Goal: Transaction & Acquisition: Book appointment/travel/reservation

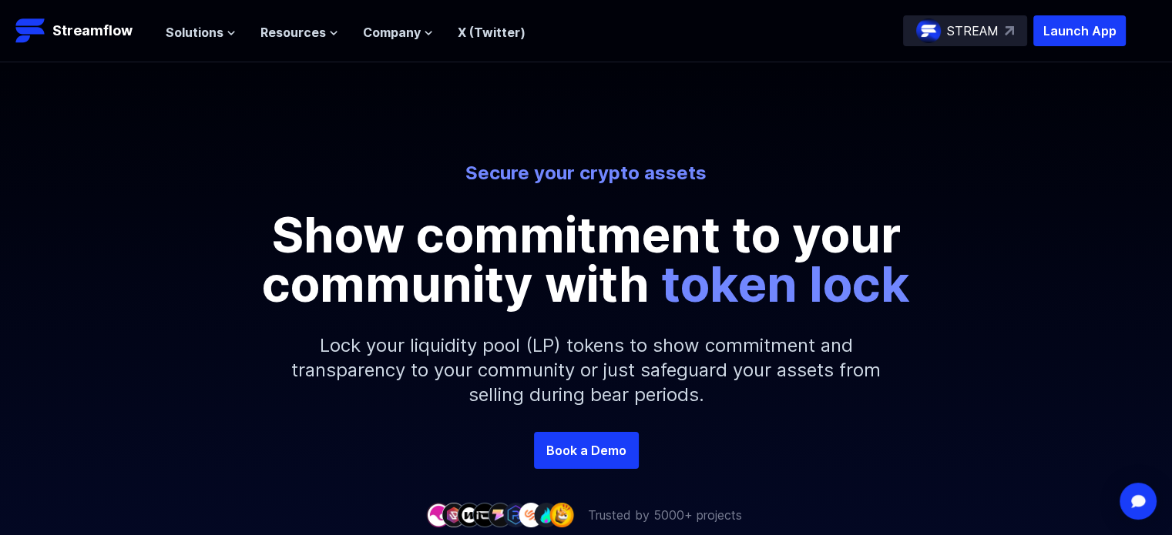
click at [972, 22] on p "STREAM" at bounding box center [973, 31] width 52 height 18
click at [223, 32] on button "Solutions" at bounding box center [201, 32] width 70 height 18
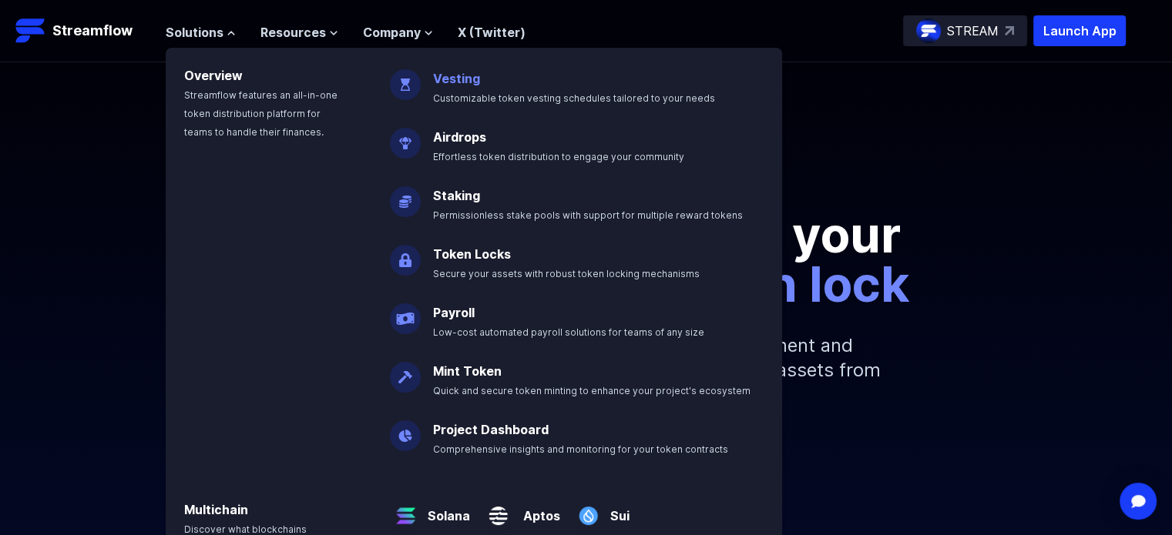
click at [450, 80] on link "Vesting" at bounding box center [456, 78] width 47 height 15
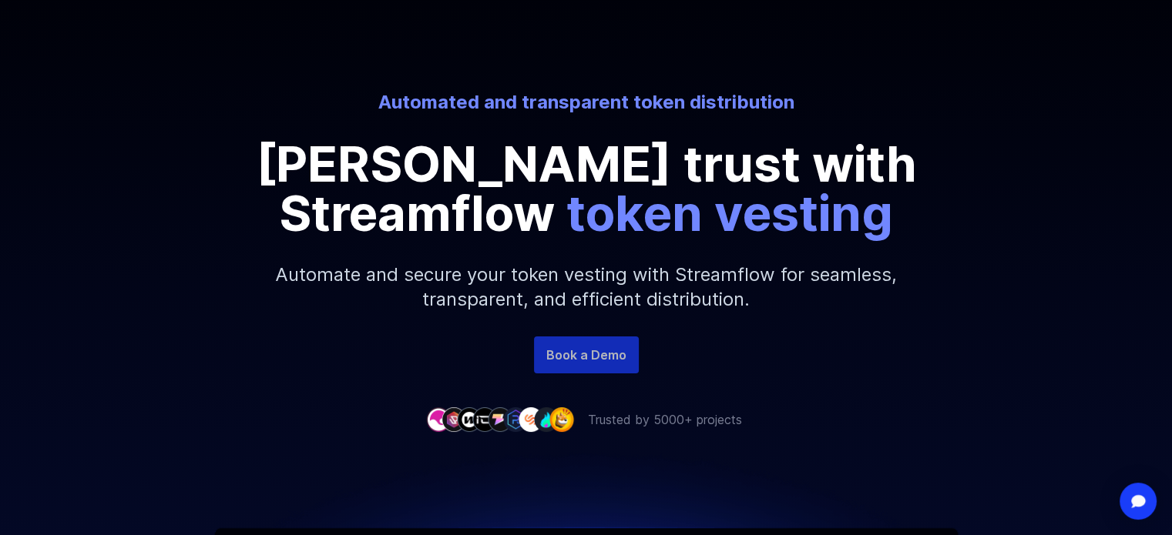
click at [575, 357] on link "Book a Demo" at bounding box center [586, 355] width 105 height 37
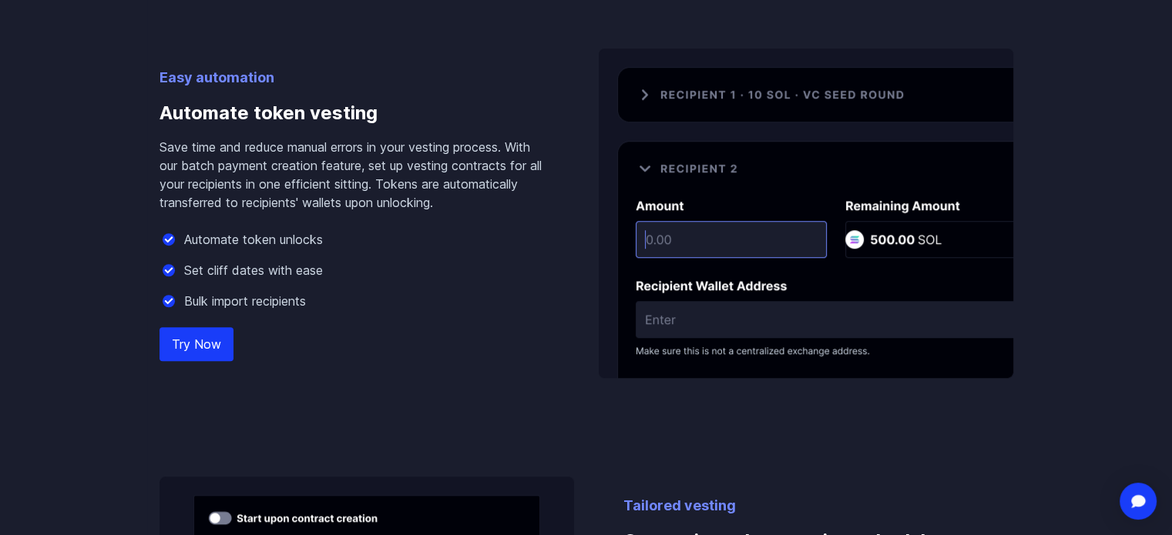
scroll to position [1018, 0]
click at [496, 274] on div "Set cliff dates with ease" at bounding box center [354, 269] width 390 height 18
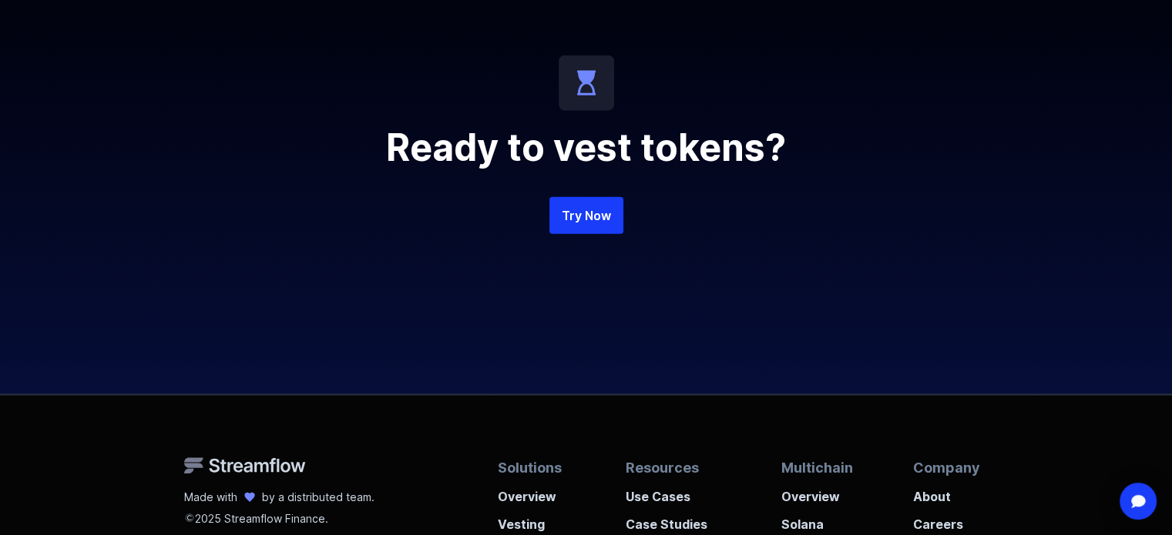
scroll to position [3585, 0]
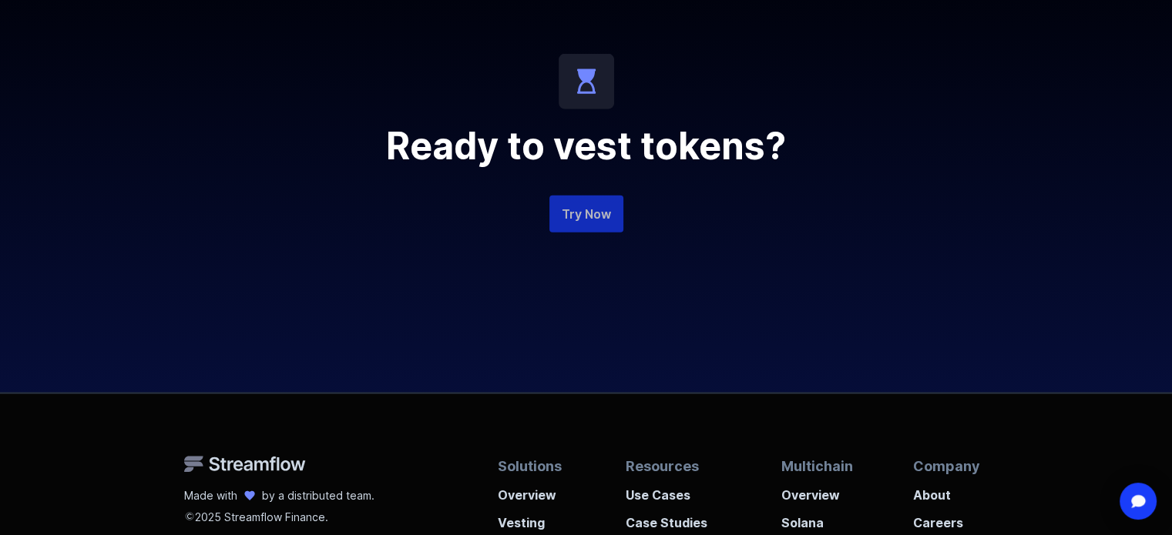
click at [597, 209] on link "Try Now" at bounding box center [586, 214] width 74 height 37
